Goal: Browse casually

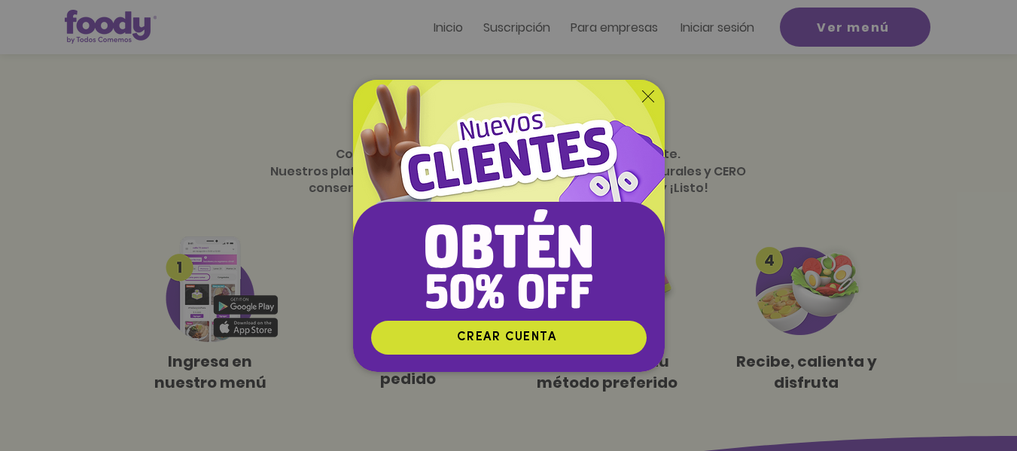
drag, startPoint x: 0, startPoint y: 0, endPoint x: 1027, endPoint y: 111, distance: 1033.2
click at [1016, 111] on html "top of page Ir al contenido principal Inicio Suscripción Pa ra empresas Iniciar…" at bounding box center [508, 225] width 1017 height 451
click at [646, 95] on icon "Volver al sitio" at bounding box center [648, 96] width 12 height 12
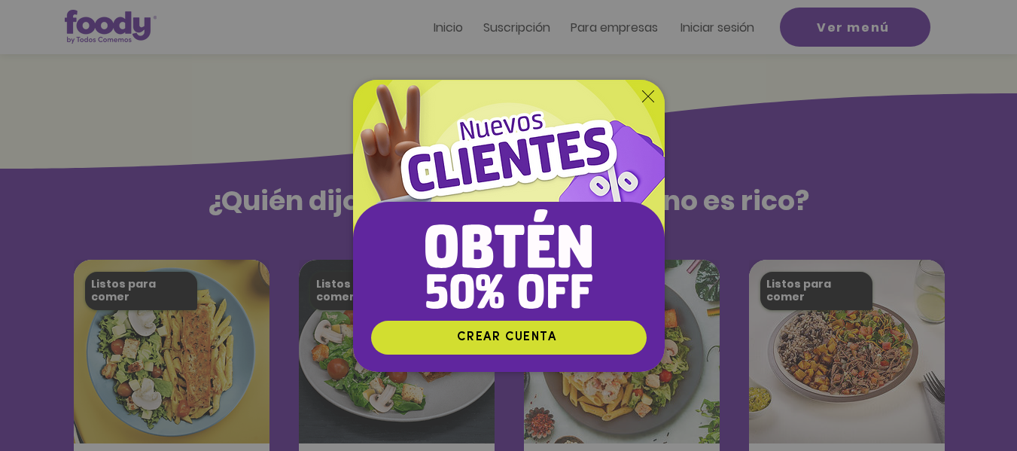
click at [652, 94] on icon "Volver al sitio" at bounding box center [648, 96] width 12 height 12
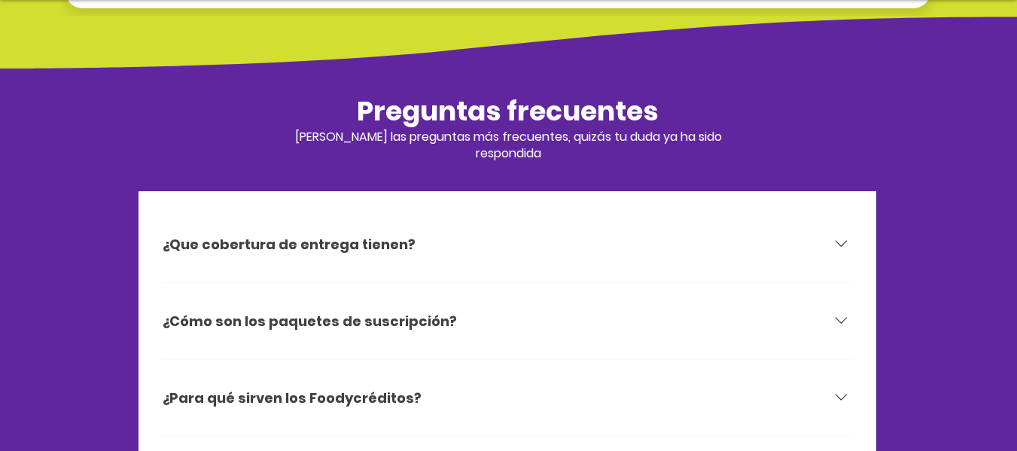
scroll to position [4720, 0]
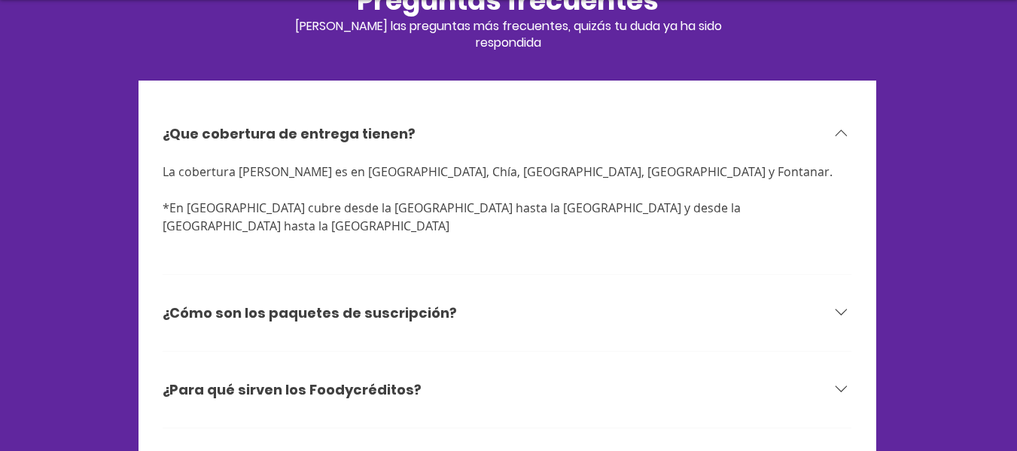
click at [832, 302] on icon at bounding box center [841, 312] width 20 height 20
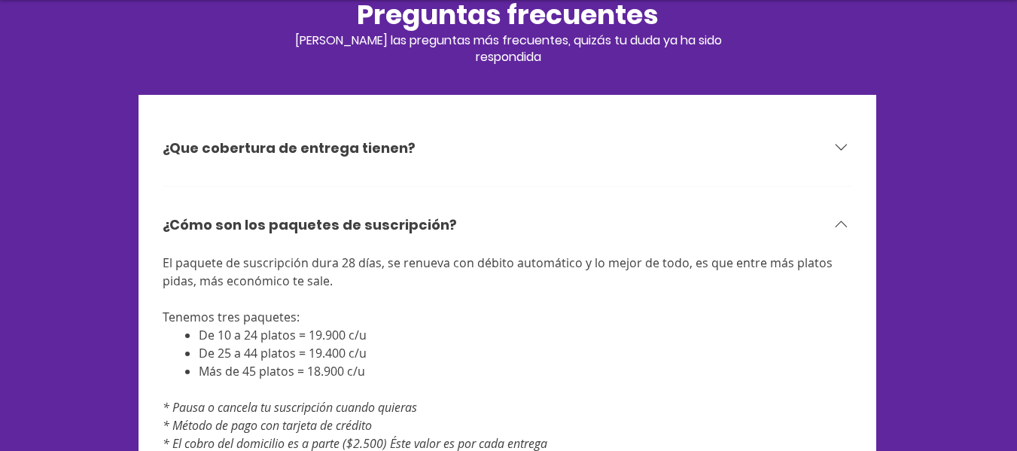
scroll to position [4769, 0]
